Goal: Transaction & Acquisition: Book appointment/travel/reservation

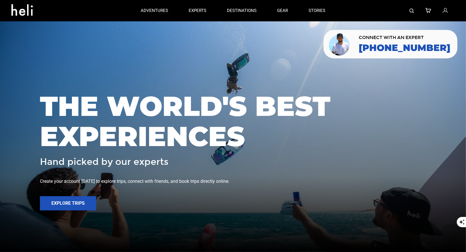
click at [409, 11] on img at bounding box center [411, 11] width 5 height 5
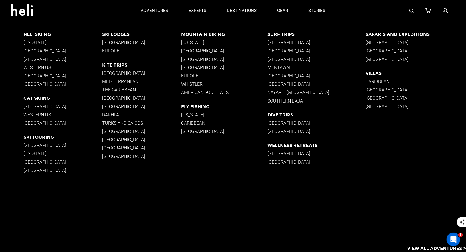
click at [285, 67] on p "Mentawai" at bounding box center [316, 67] width 98 height 5
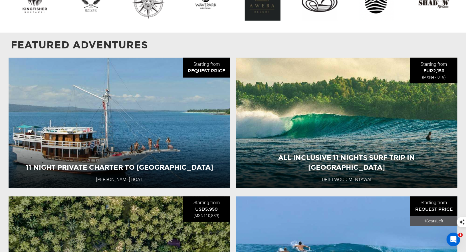
scroll to position [692, 0]
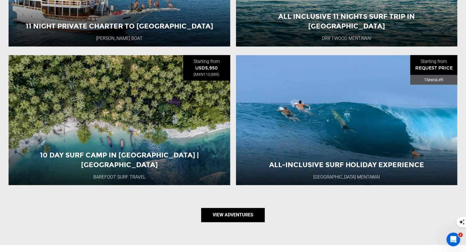
click at [242, 219] on link "View Adventures" at bounding box center [233, 215] width 64 height 14
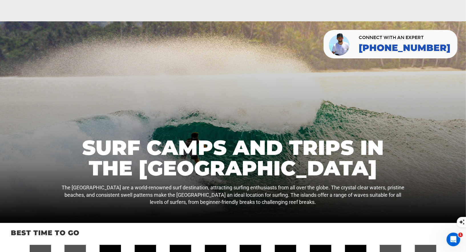
type input "Surf"
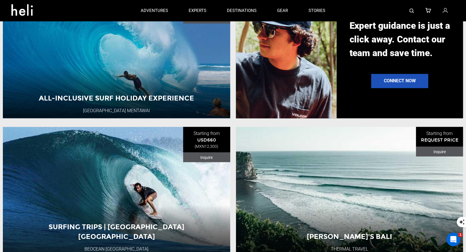
scroll to position [508, 0]
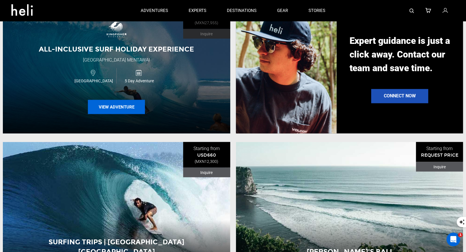
click at [121, 106] on button "View Adventure" at bounding box center [116, 107] width 57 height 14
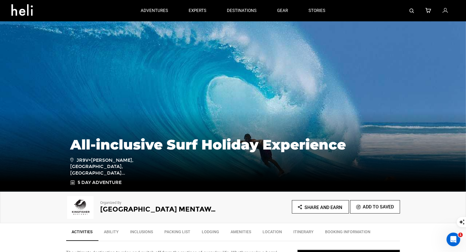
type input "Surf"
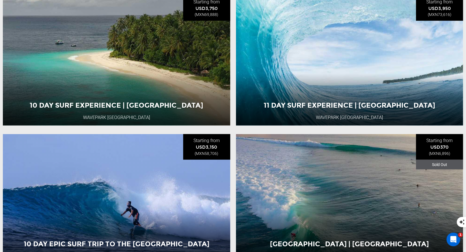
scroll to position [287, 0]
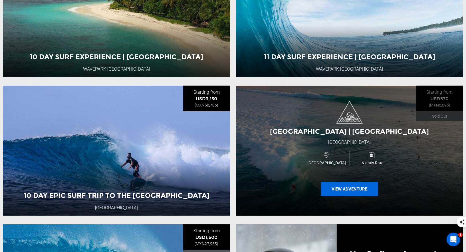
click at [336, 191] on button "View Adventure" at bounding box center [349, 189] width 57 height 14
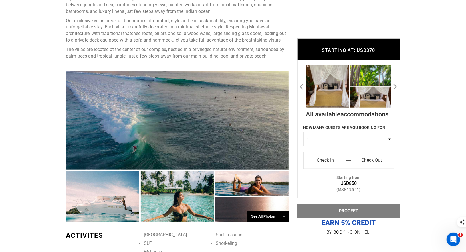
scroll to position [422, 0]
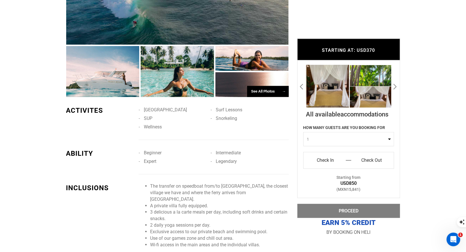
type input "Surf"
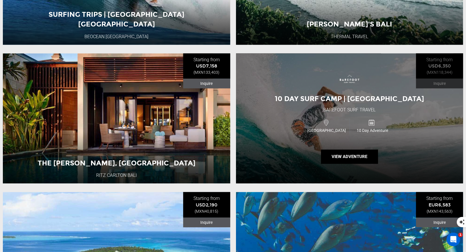
scroll to position [868, 0]
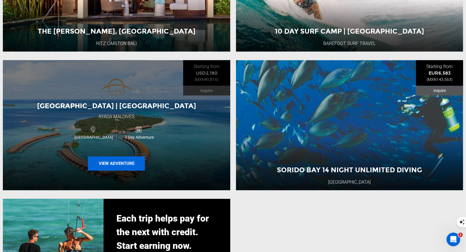
click at [120, 160] on button "View Adventure" at bounding box center [116, 164] width 57 height 14
